Goal: Task Accomplishment & Management: Manage account settings

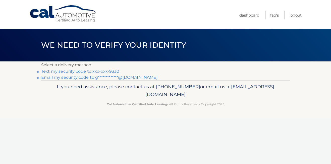
click at [107, 64] on p "Select a delivery method:" at bounding box center [165, 65] width 249 height 7
click at [105, 71] on link "Text my security code to xxx-xxx-9330" at bounding box center [80, 71] width 78 height 5
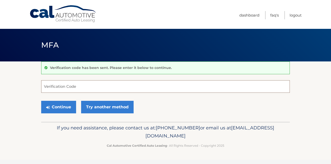
click at [71, 88] on input "Verification Code" at bounding box center [165, 86] width 249 height 13
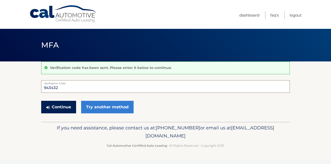
type input "943432"
click at [61, 105] on button "Continue" at bounding box center [58, 107] width 35 height 13
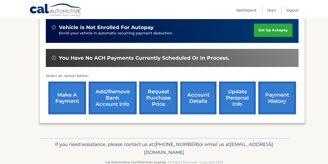
scroll to position [135, 0]
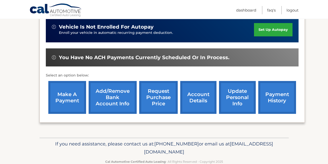
click at [155, 100] on link "request purchase price" at bounding box center [158, 97] width 38 height 33
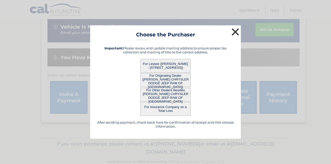
click at [234, 32] on button "×" at bounding box center [236, 32] width 10 height 10
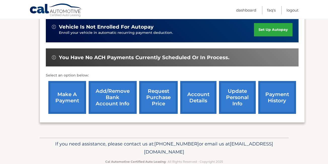
click at [198, 98] on link "account details" at bounding box center [198, 97] width 36 height 33
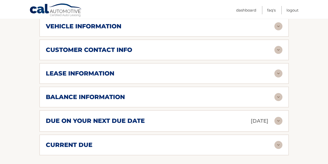
scroll to position [257, 0]
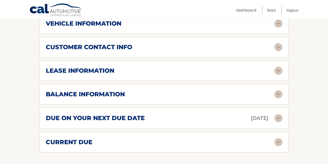
click at [277, 118] on img at bounding box center [278, 118] width 8 height 8
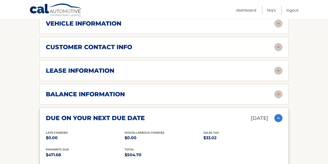
click at [278, 70] on img at bounding box center [278, 71] width 8 height 8
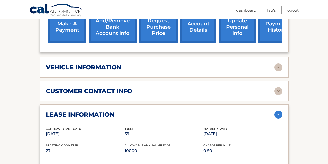
scroll to position [172, 0]
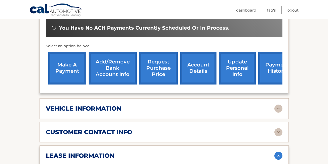
click at [279, 109] on img at bounding box center [278, 109] width 8 height 8
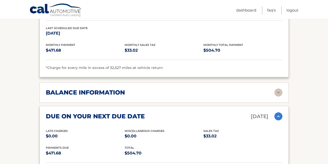
scroll to position [475, 0]
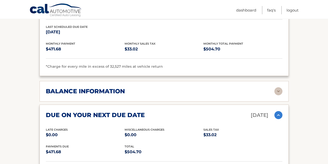
click at [278, 91] on img at bounding box center [278, 91] width 8 height 8
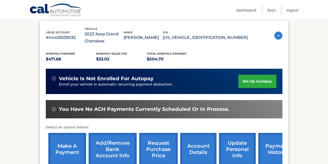
scroll to position [51, 0]
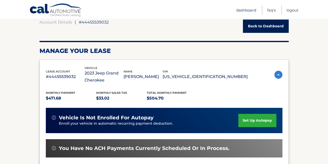
click at [243, 11] on link "Dashboard" at bounding box center [246, 10] width 20 height 8
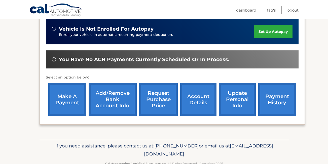
scroll to position [134, 0]
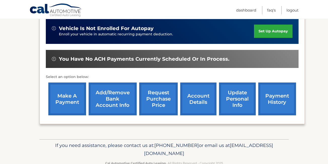
click at [236, 103] on link "update personal info" at bounding box center [237, 99] width 37 height 33
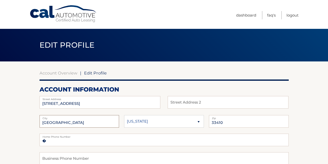
click at [82, 123] on input "RIVIERA BEACH" at bounding box center [79, 121] width 80 height 13
type input "R"
click at [44, 123] on input "palm Beach Gardens" at bounding box center [79, 121] width 80 height 13
type input "p"
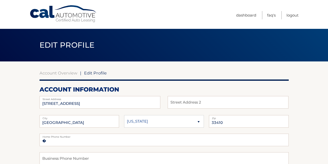
click at [180, 72] on div "Account Overview | Edit Profile" at bounding box center [163, 73] width 249 height 5
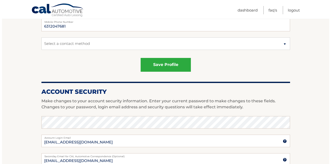
scroll to position [156, 0]
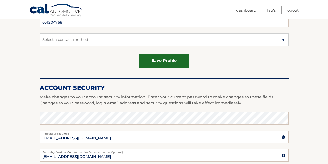
click at [173, 60] on button "save profile" at bounding box center [164, 61] width 50 height 14
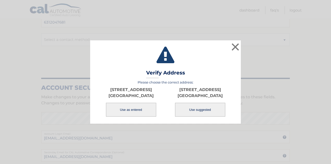
click at [192, 113] on button "Use suggested" at bounding box center [200, 110] width 50 height 14
type input "[GEOGRAPHIC_DATA]"
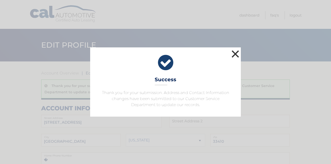
click at [235, 54] on button "×" at bounding box center [236, 54] width 10 height 10
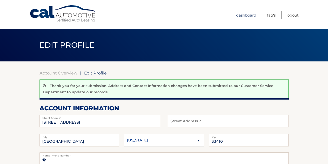
click at [248, 16] on link "Dashboard" at bounding box center [246, 15] width 20 height 8
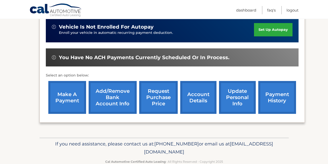
scroll to position [147, 0]
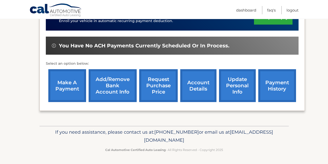
click at [159, 88] on link "request purchase price" at bounding box center [158, 85] width 38 height 33
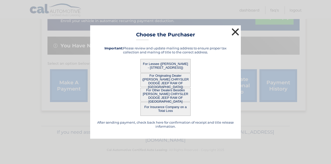
click at [236, 30] on button "×" at bounding box center [236, 32] width 10 height 10
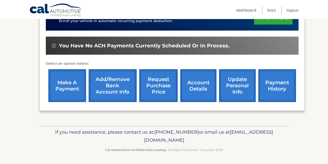
click at [197, 90] on link "account details" at bounding box center [198, 85] width 36 height 33
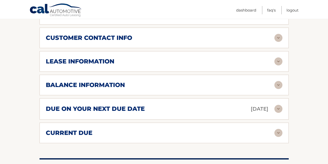
scroll to position [267, 0]
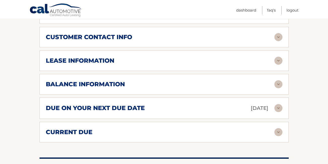
click at [277, 61] on img at bounding box center [278, 61] width 8 height 8
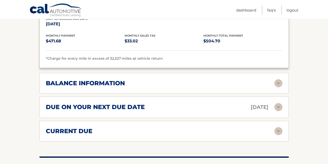
scroll to position [363, 0]
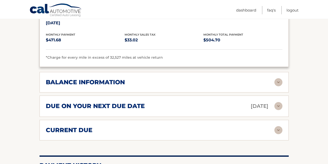
click at [280, 83] on img at bounding box center [278, 82] width 8 height 8
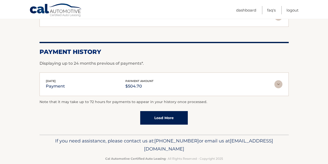
scroll to position [545, 0]
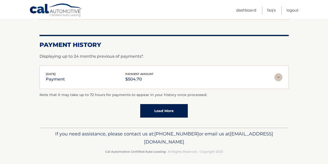
click at [175, 108] on link "Load More" at bounding box center [164, 111] width 48 height 14
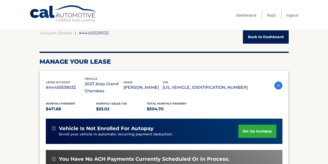
scroll to position [0, 0]
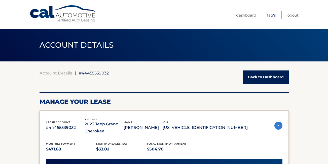
click at [268, 14] on link "FAQ's" at bounding box center [271, 15] width 9 height 8
